Goal: Information Seeking & Learning: Check status

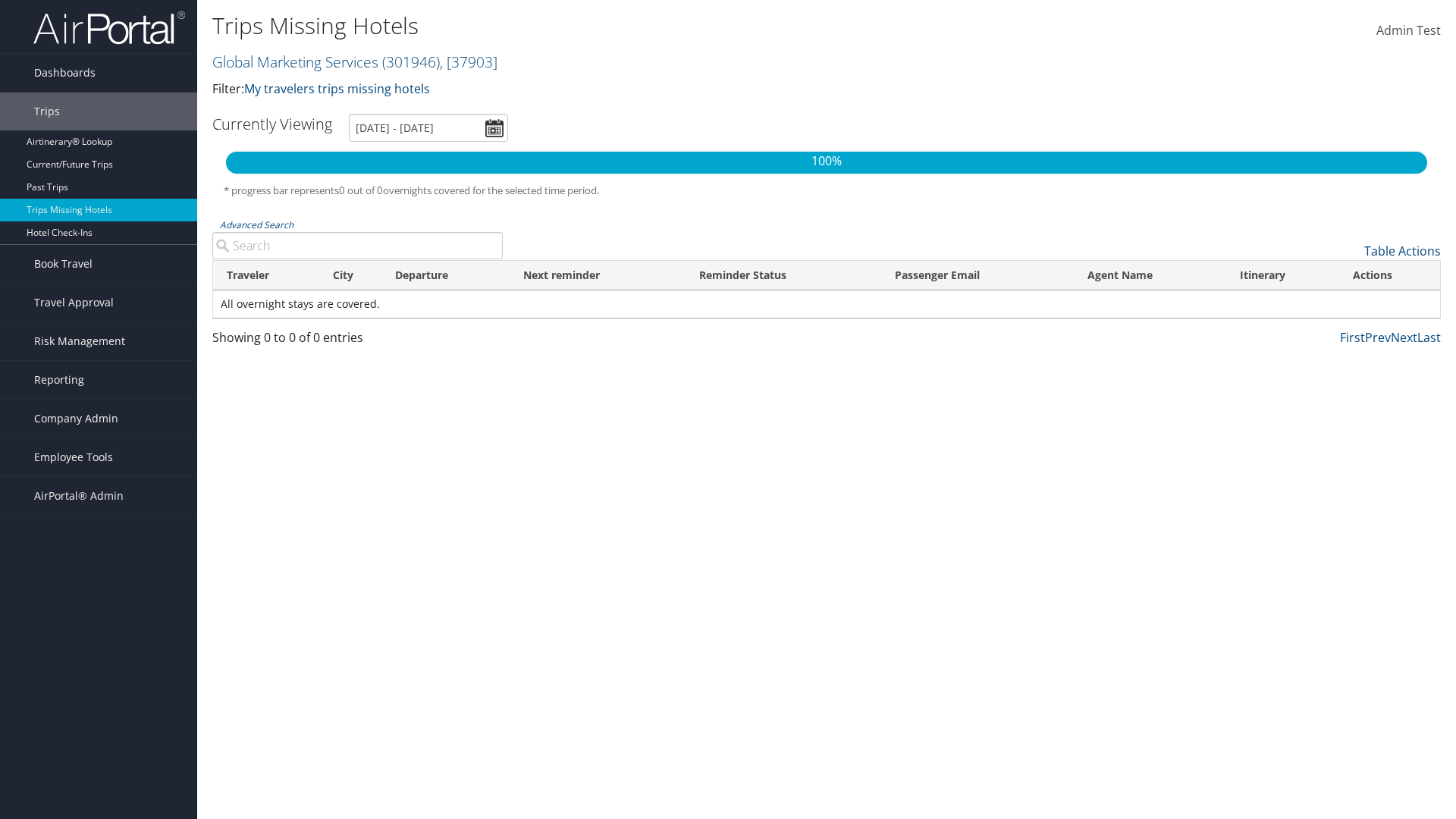
click at [293, 61] on link "Global Marketing Services ( 301946 ) , [ 37903 ]" at bounding box center [355, 61] width 285 height 20
click at [0, 0] on input "search" at bounding box center [0, 0] width 0 height 0
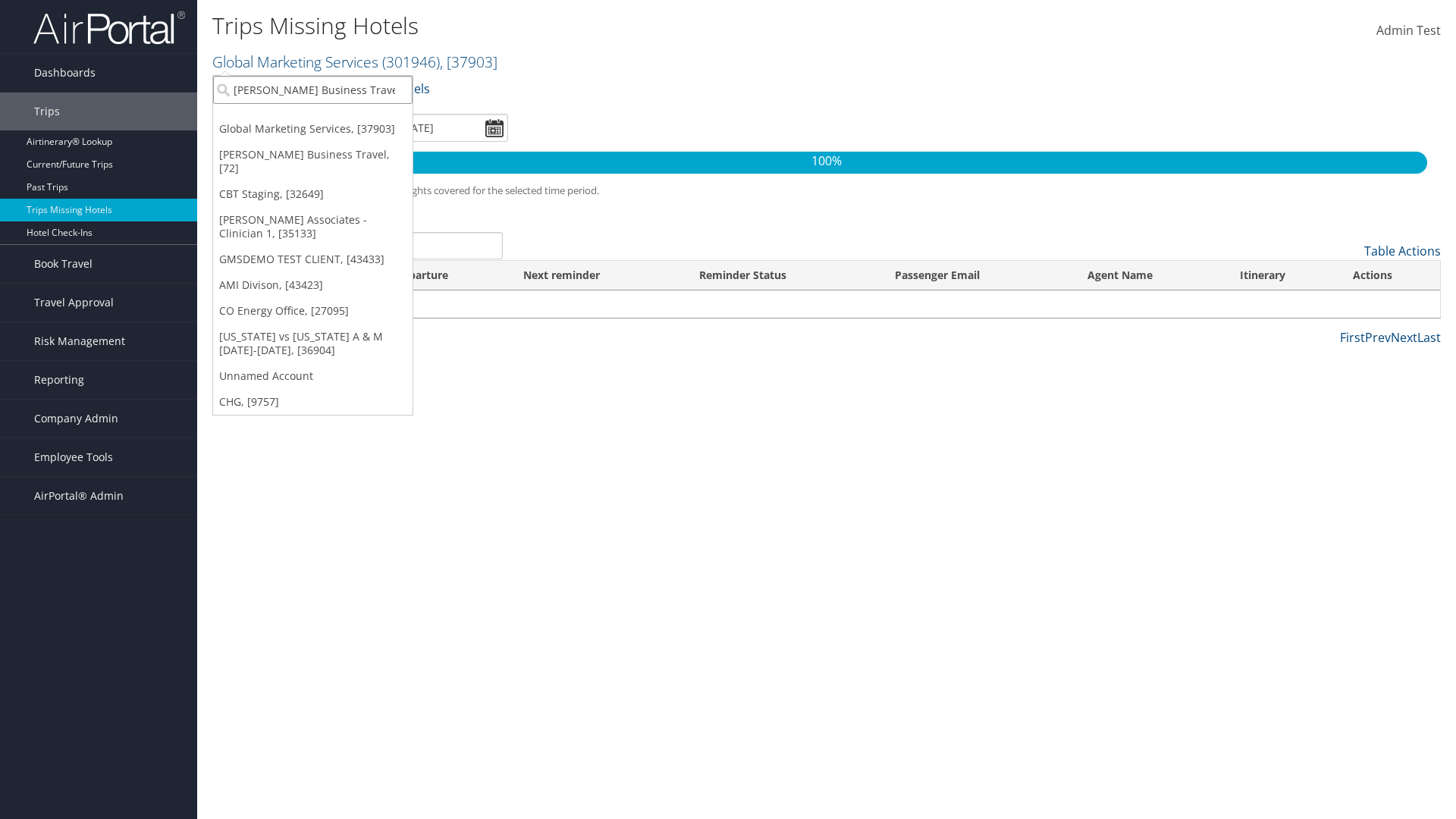
type input "[PERSON_NAME] Business Travel"
click at [334, 131] on div "Account" at bounding box center [334, 131] width 259 height 14
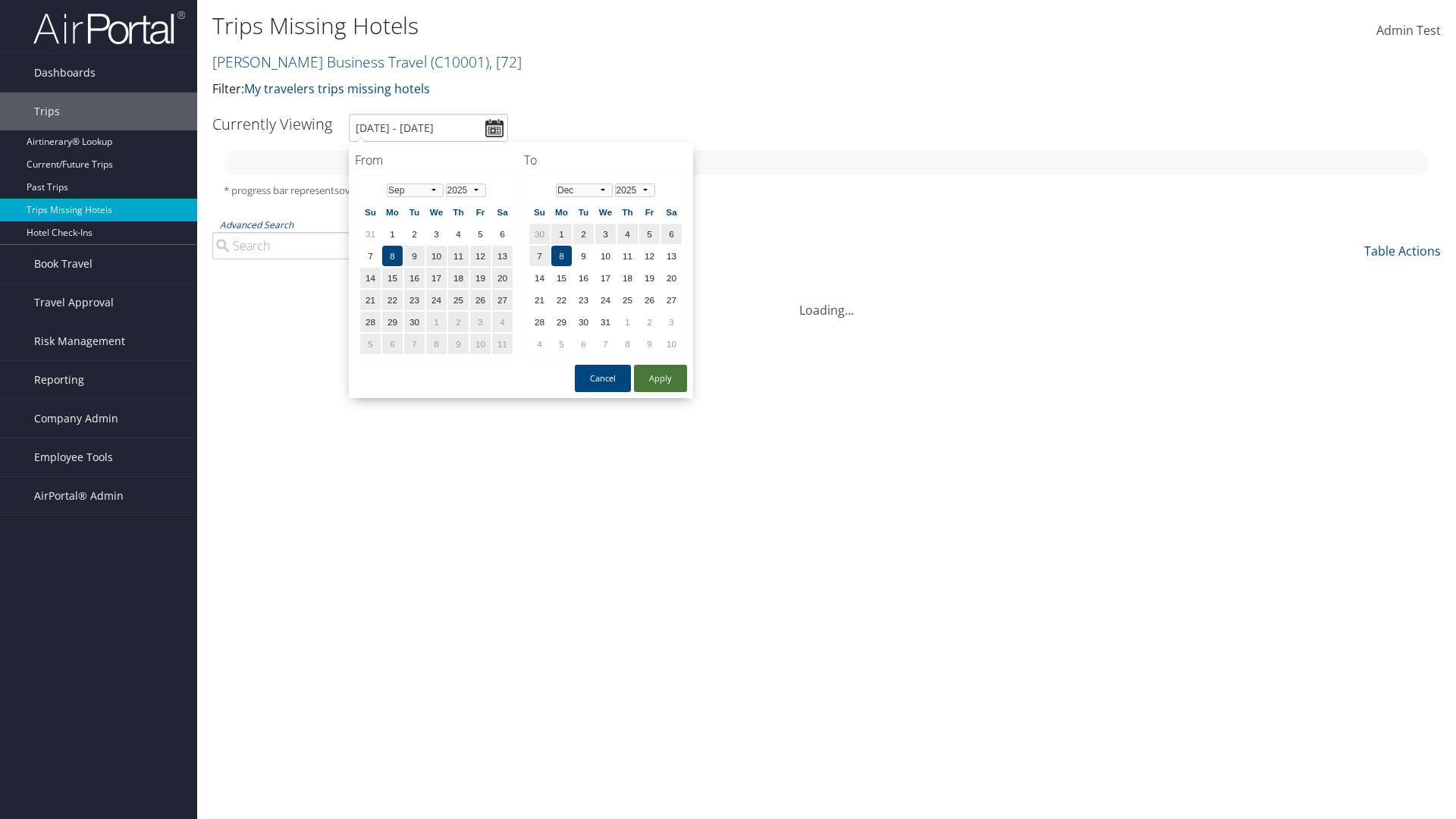
click at [660, 379] on button "Apply" at bounding box center [660, 379] width 53 height 28
type input "1/1/2025 - 3/31/2025"
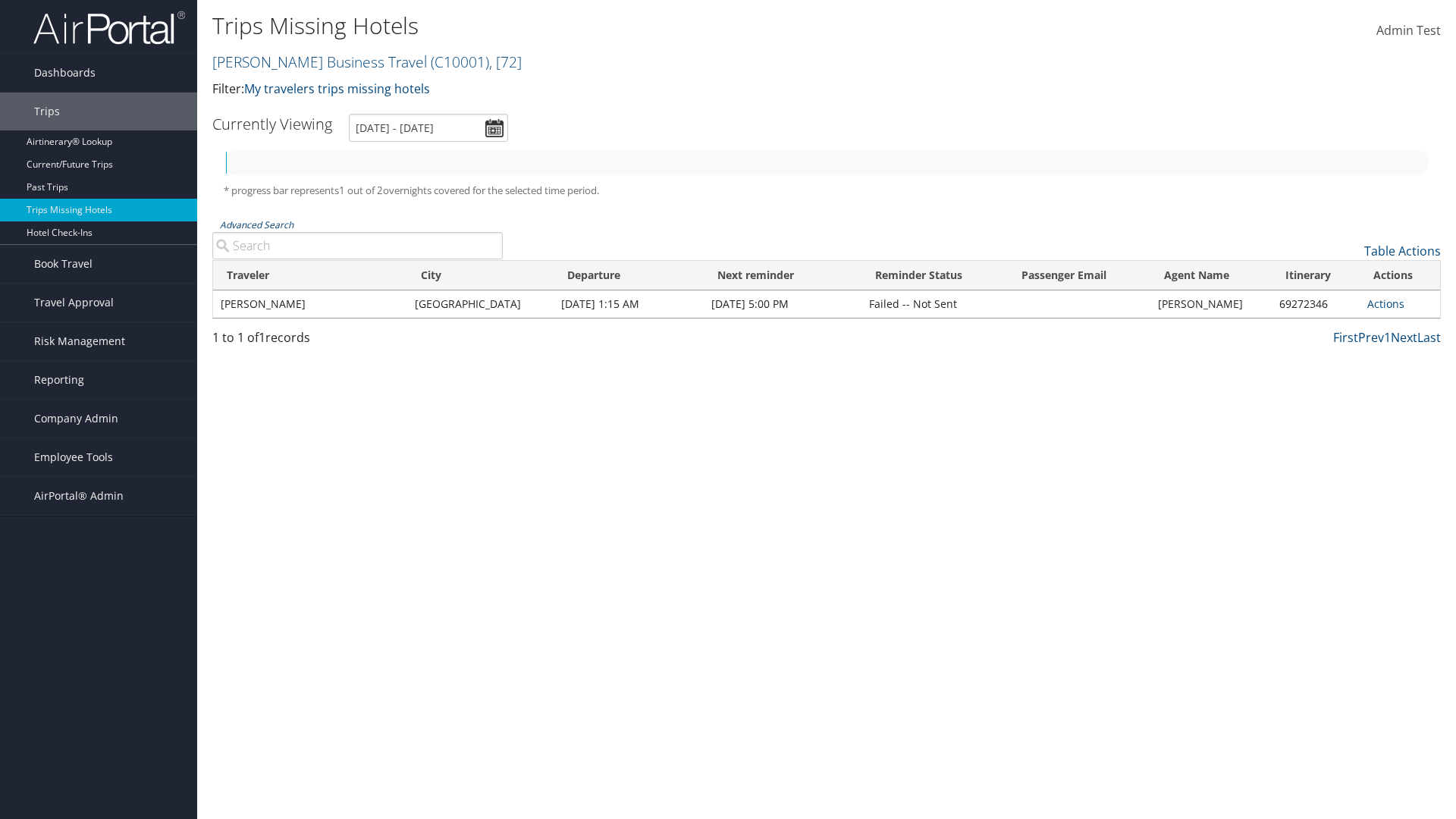
click at [257, 225] on link "Advanced Search" at bounding box center [257, 225] width 73 height 13
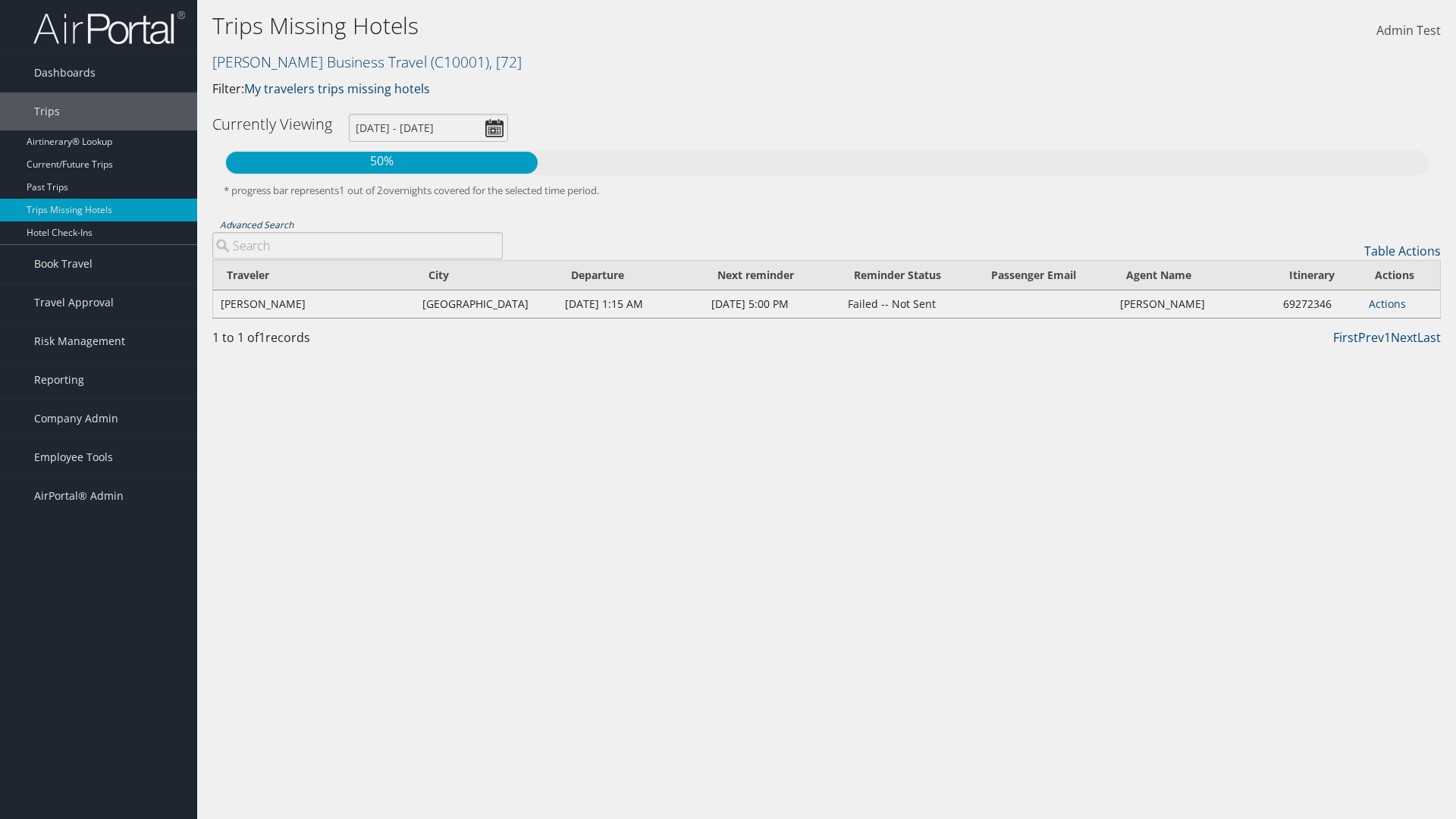
type input "Rio De Janeiro"
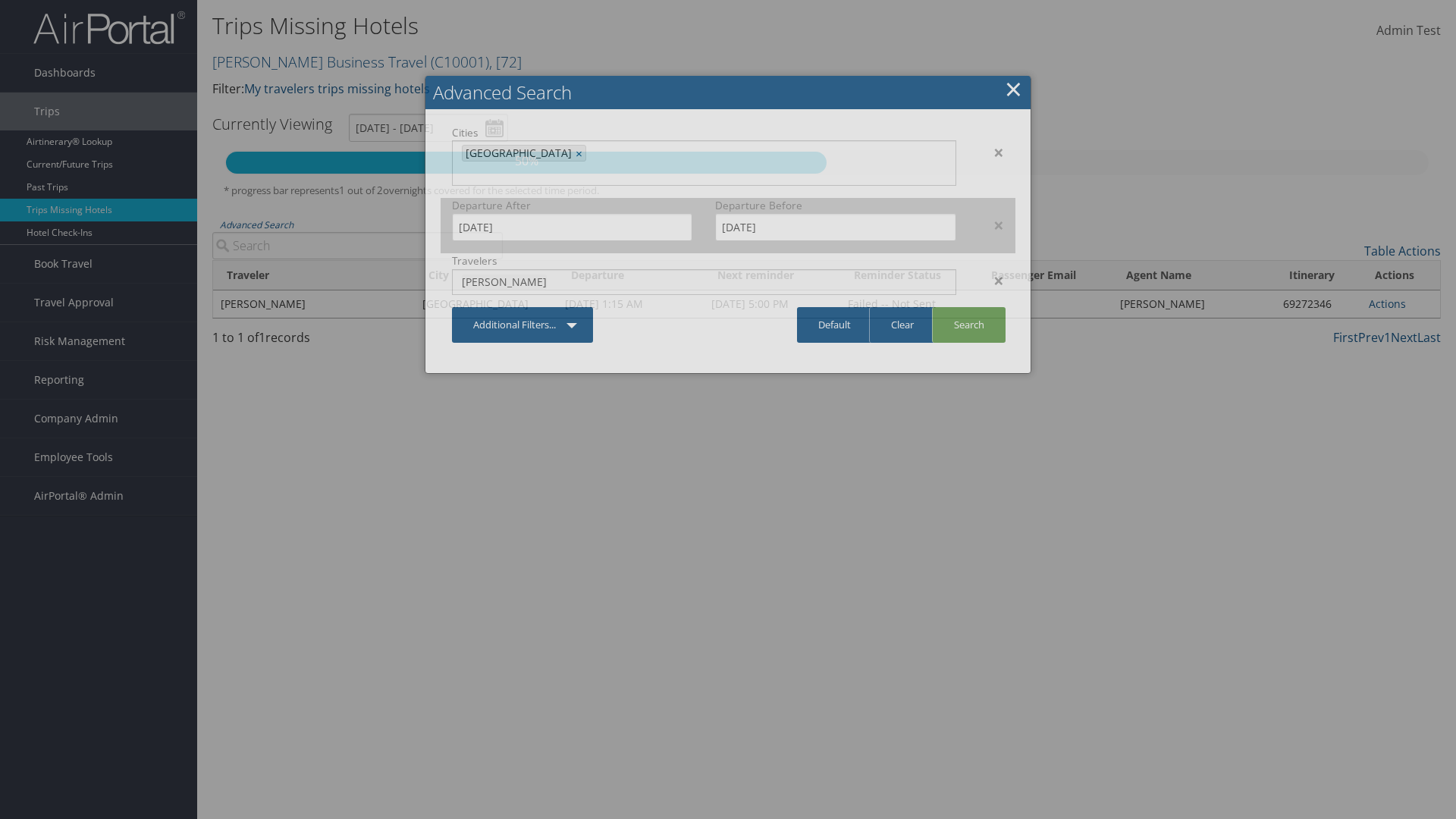
type input "CLAYTON"
click at [572, 213] on input "1/1/2025" at bounding box center [572, 227] width 240 height 28
type input "CLAYTON"
type input "11/01/2024"
click at [835, 213] on input "3/31/2025" at bounding box center [835, 227] width 240 height 28
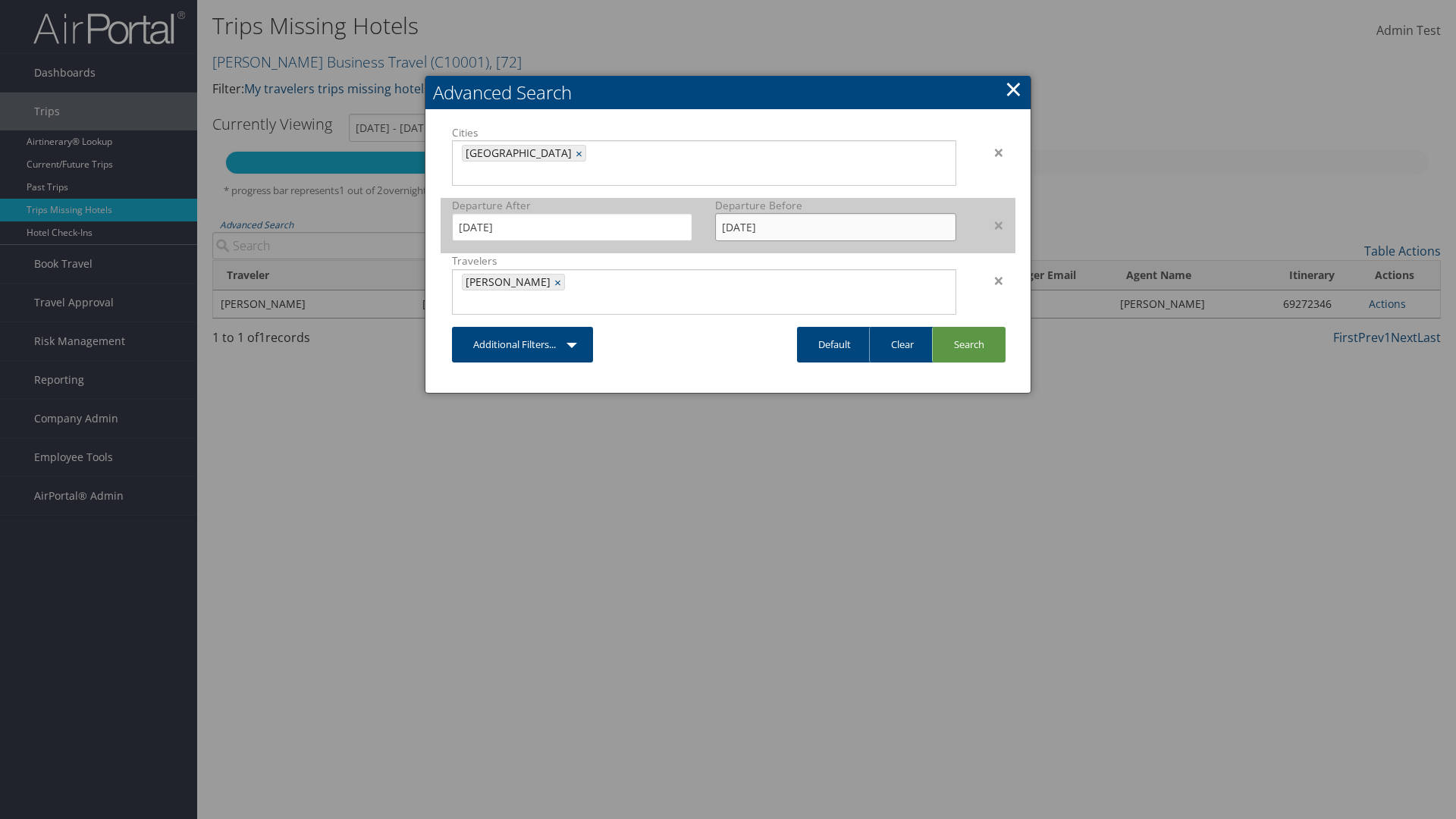
type input "02/15/2025"
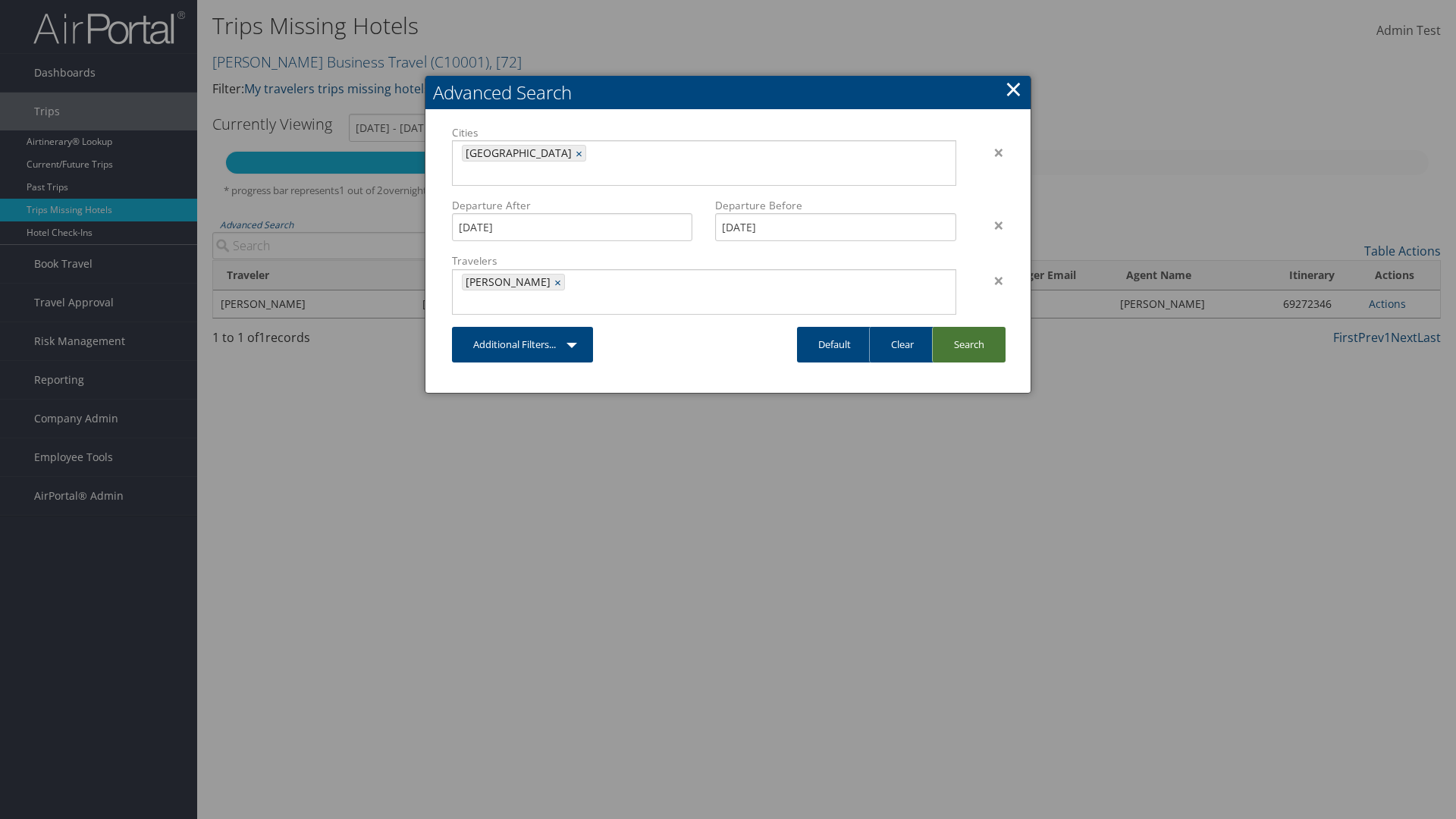
click at [968, 326] on link "Search" at bounding box center [968, 344] width 73 height 36
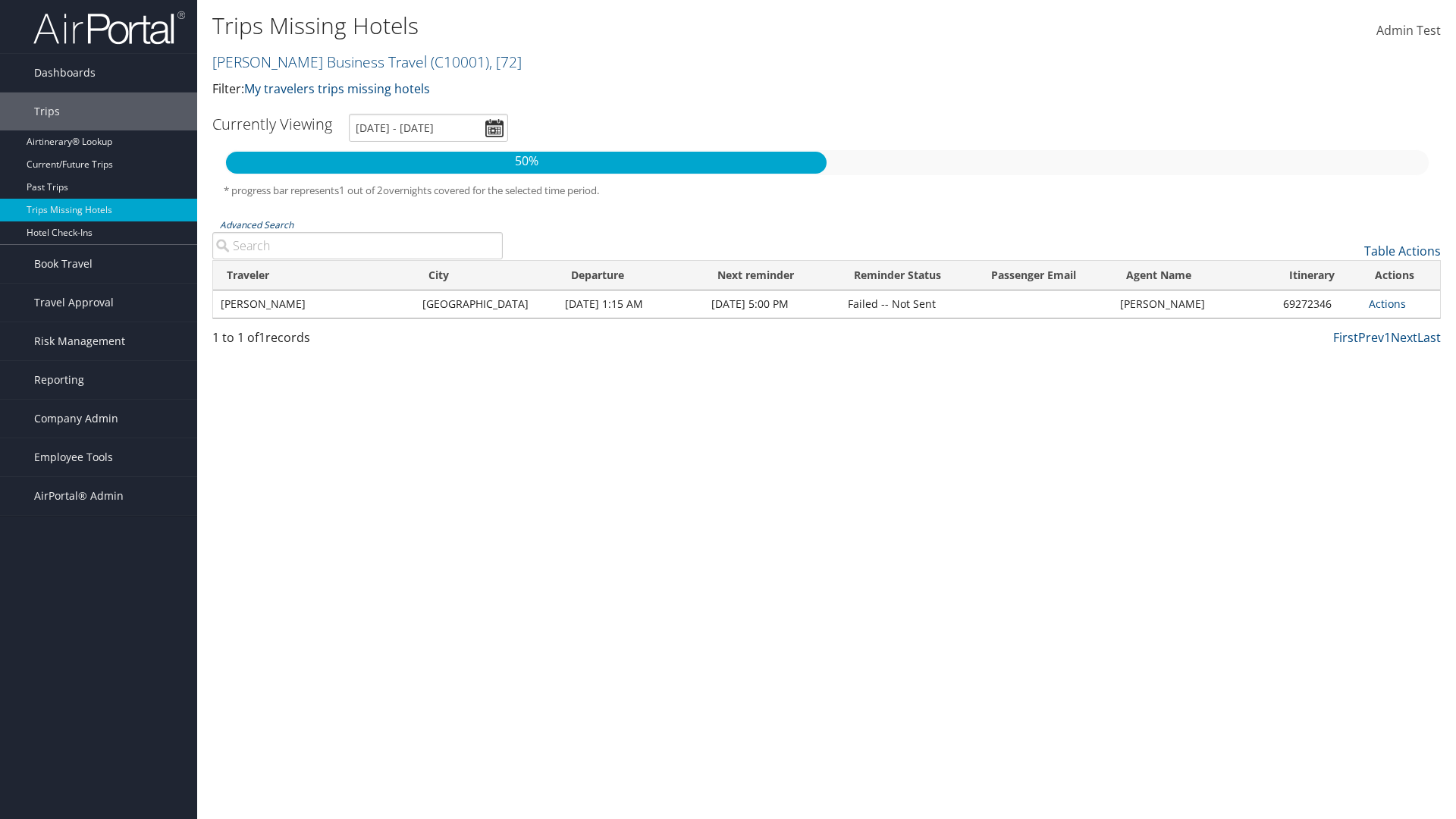
click at [257, 225] on link "Advanced Search" at bounding box center [257, 225] width 73 height 13
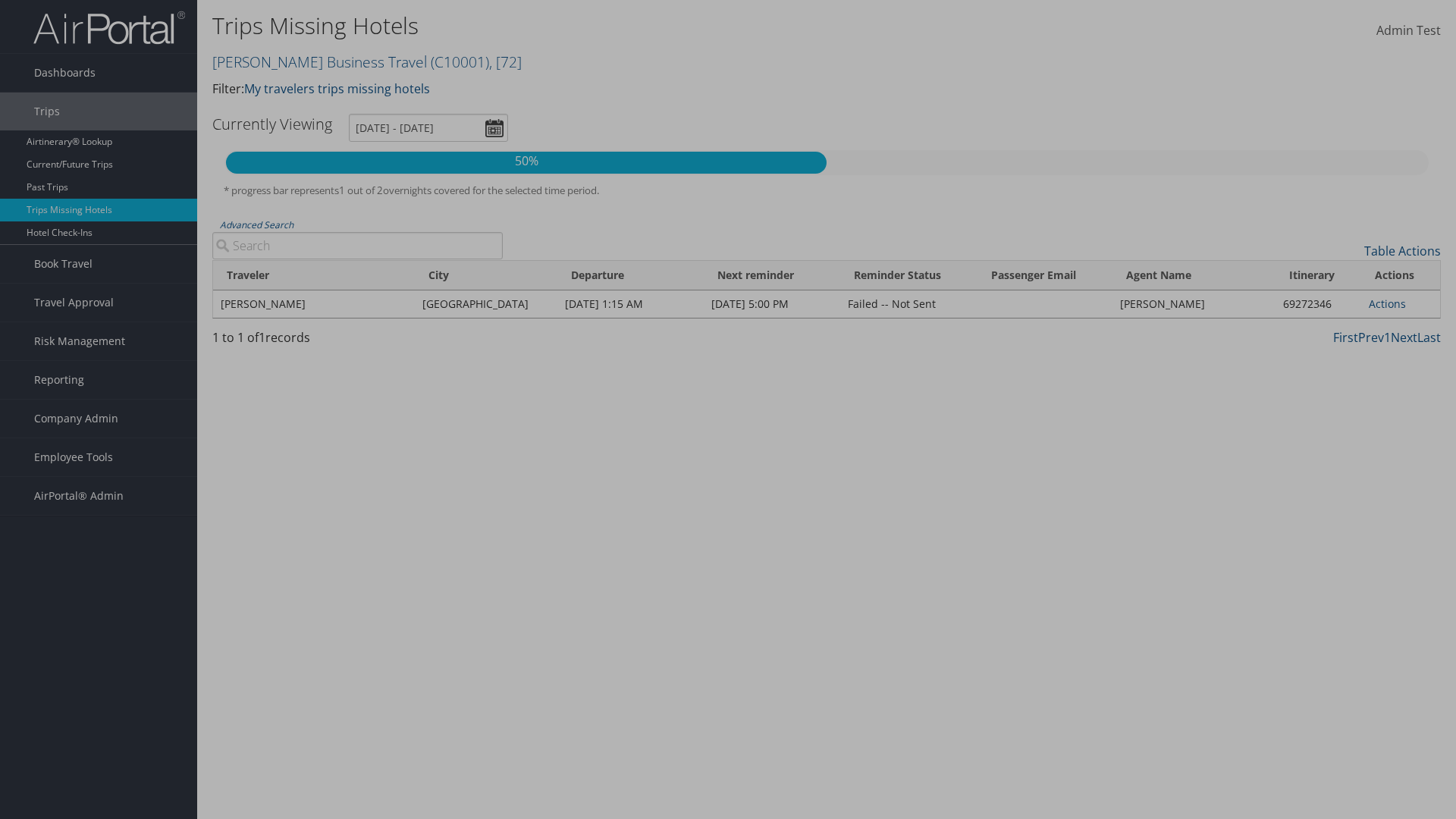
click at [0, 0] on link "Clear" at bounding box center [0, 0] width 0 height 0
click at [0, 0] on link "Default" at bounding box center [0, 0] width 0 height 0
type input "[DATE] - [DATE]"
